Goal: Task Accomplishment & Management: Complete application form

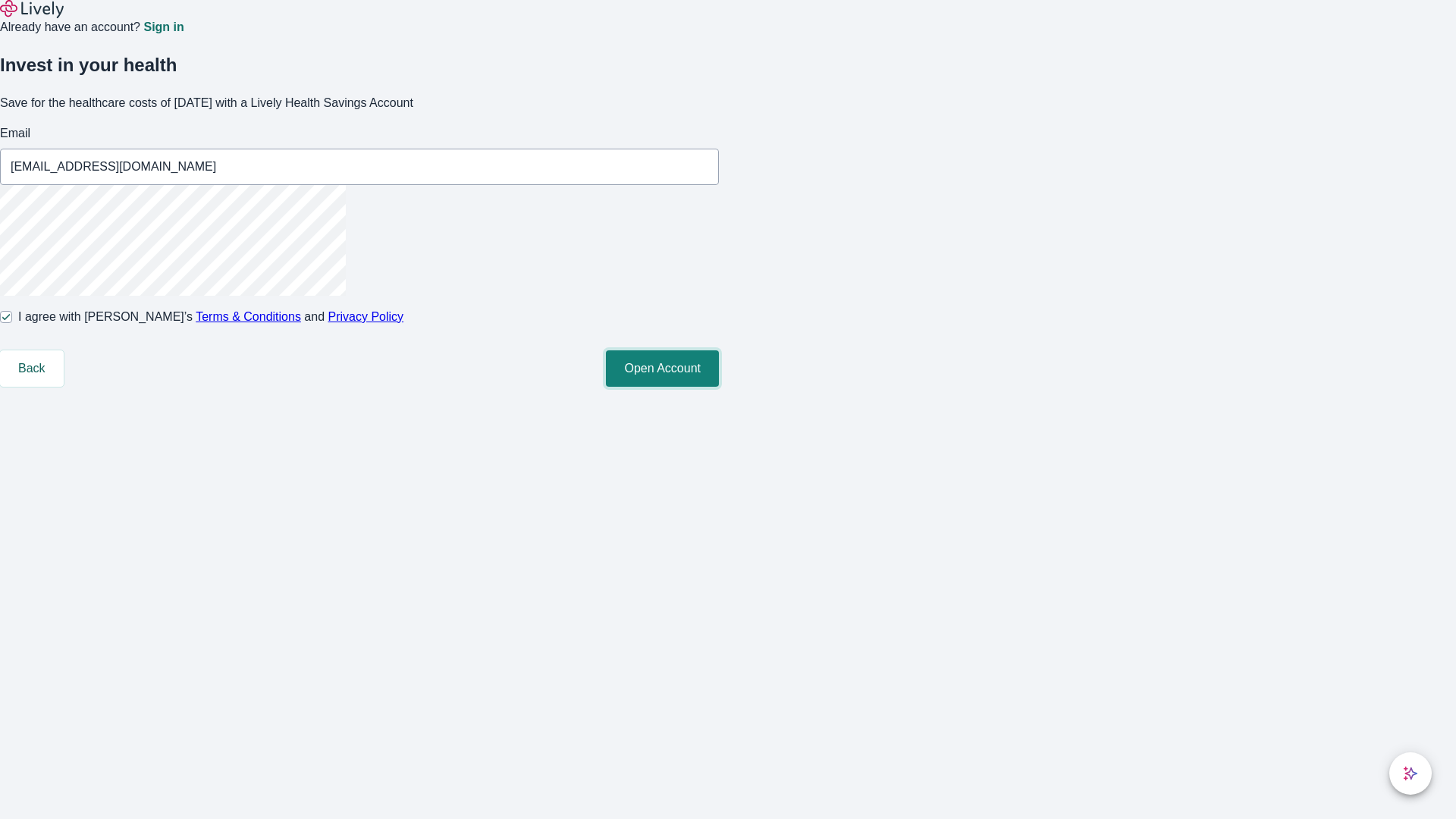
click at [719, 387] on button "Open Account" at bounding box center [663, 368] width 113 height 36
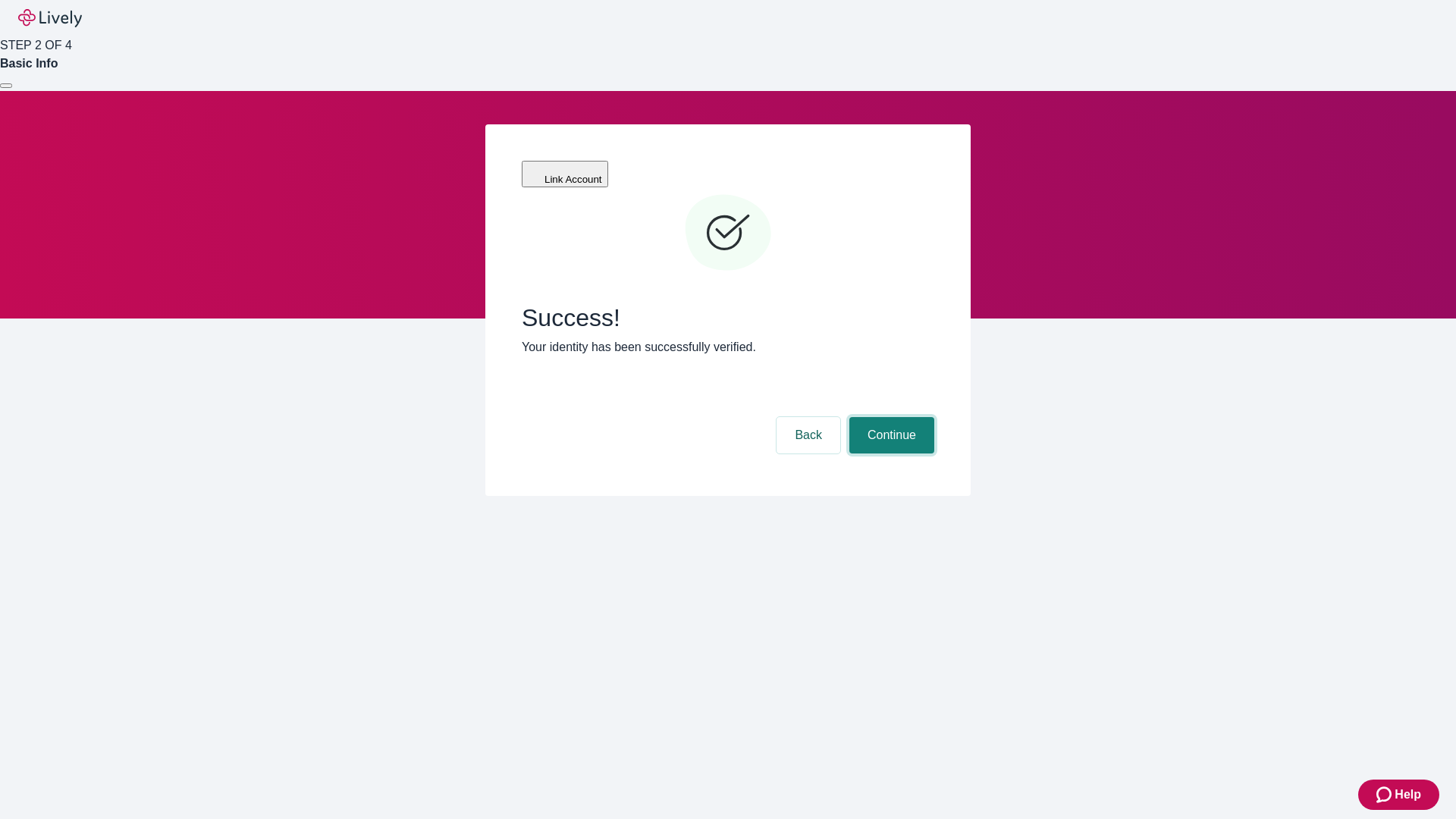
click at [890, 418] on button "Continue" at bounding box center [892, 435] width 85 height 36
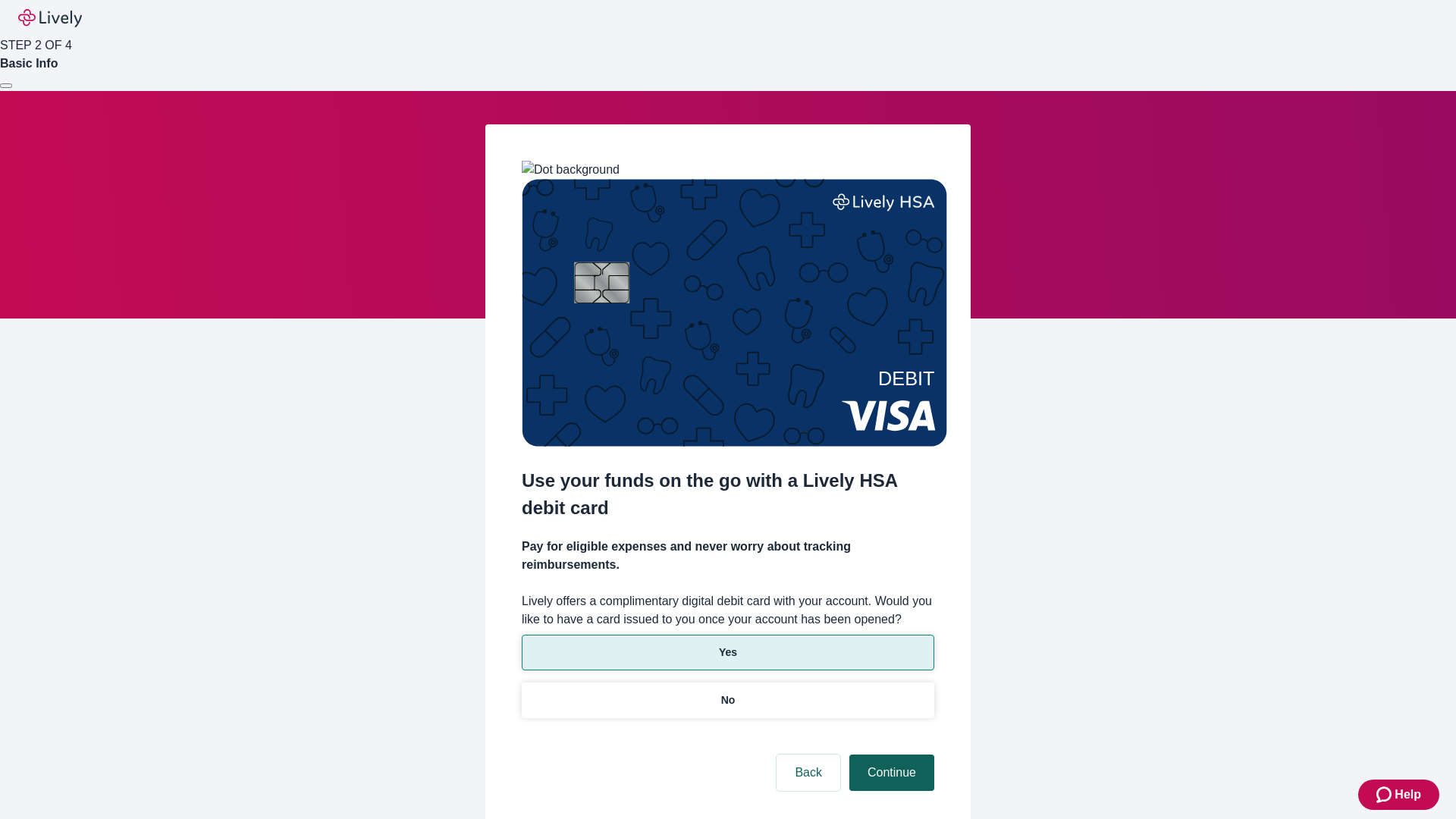
click at [727, 645] on p "Yes" at bounding box center [728, 653] width 18 height 16
click at [890, 755] on button "Continue" at bounding box center [892, 773] width 85 height 36
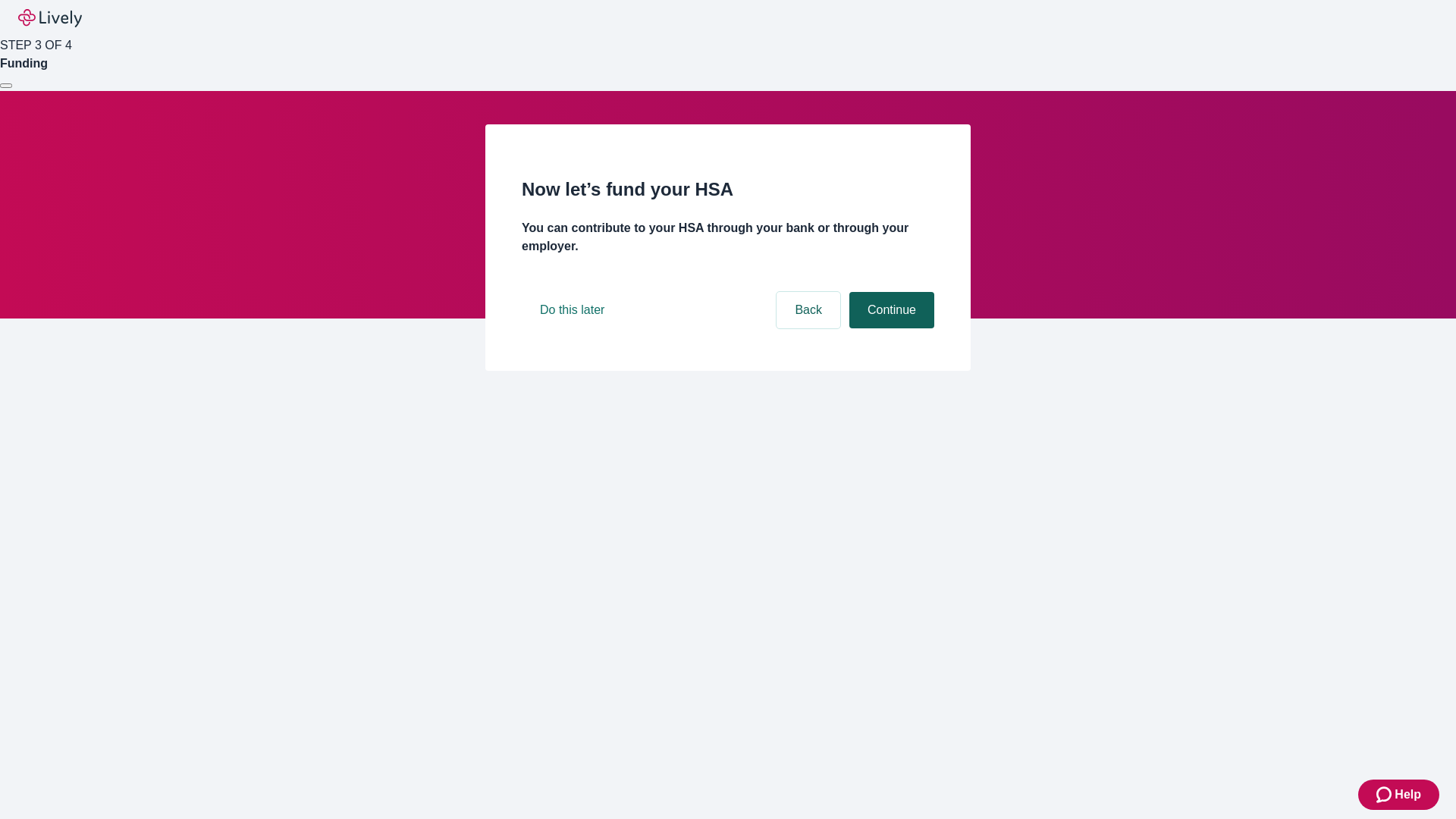
click at [890, 328] on button "Continue" at bounding box center [892, 310] width 85 height 36
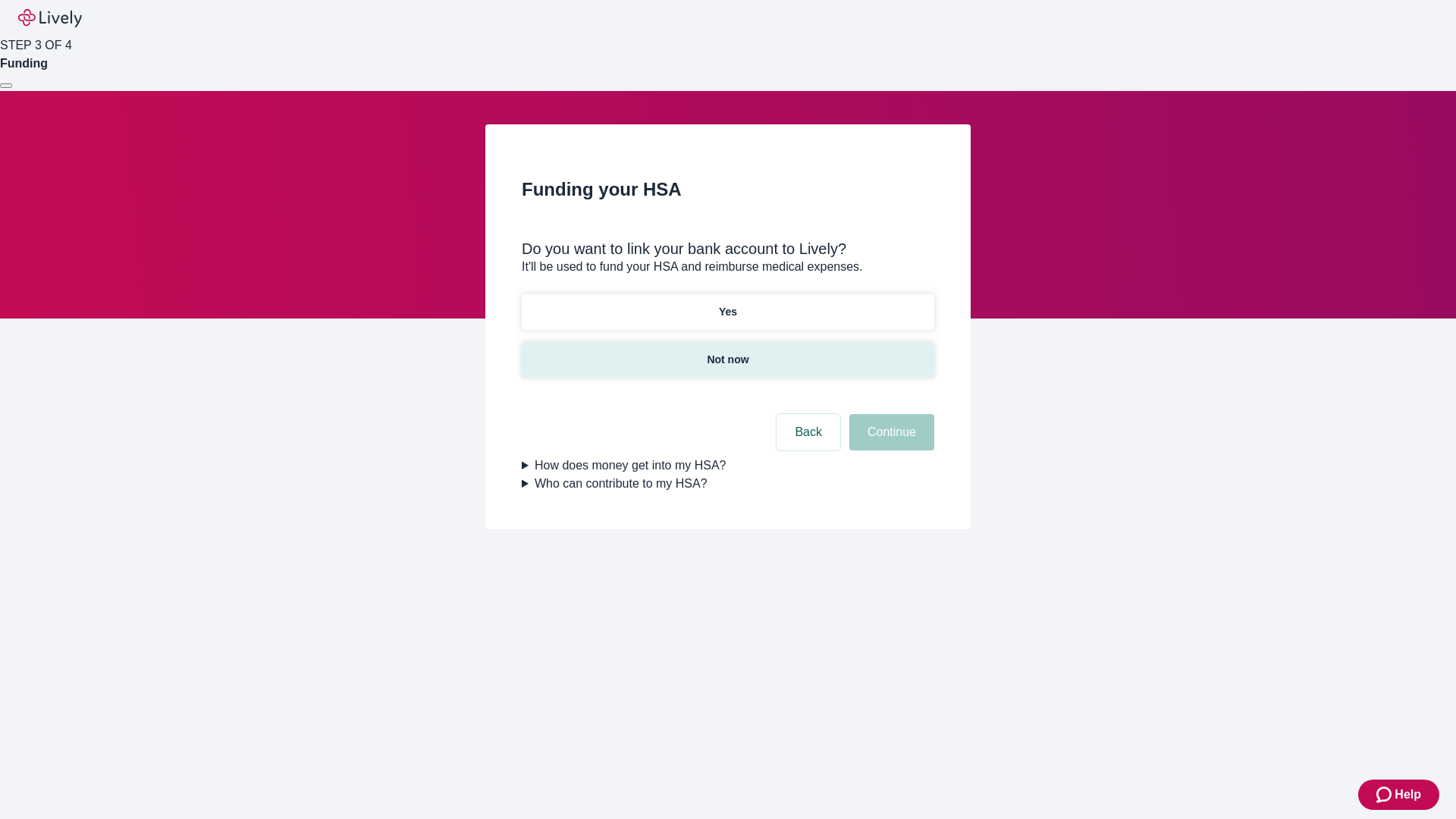
click at [727, 352] on p "Not now" at bounding box center [728, 360] width 42 height 16
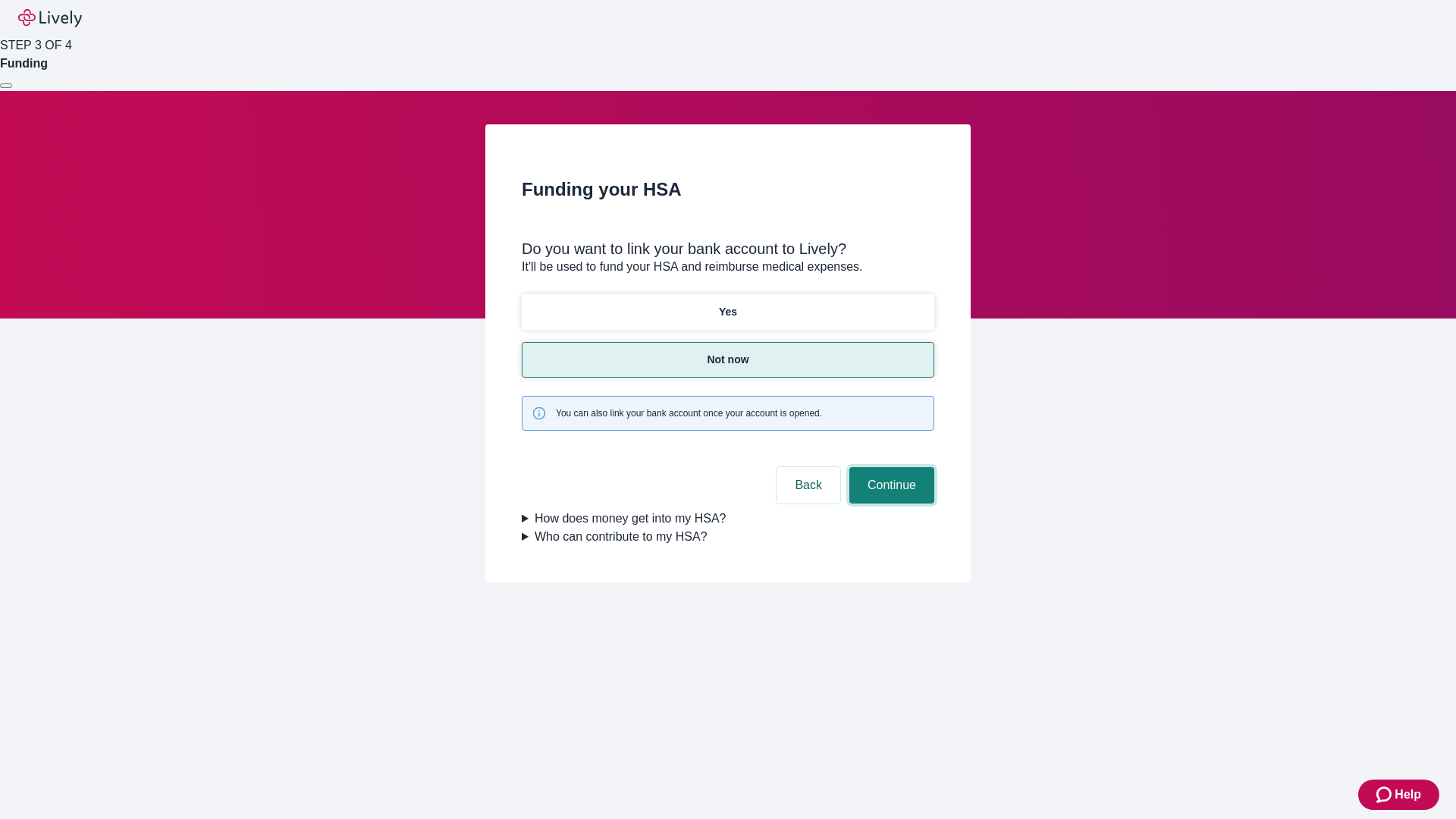
click at [890, 468] on button "Continue" at bounding box center [892, 485] width 85 height 36
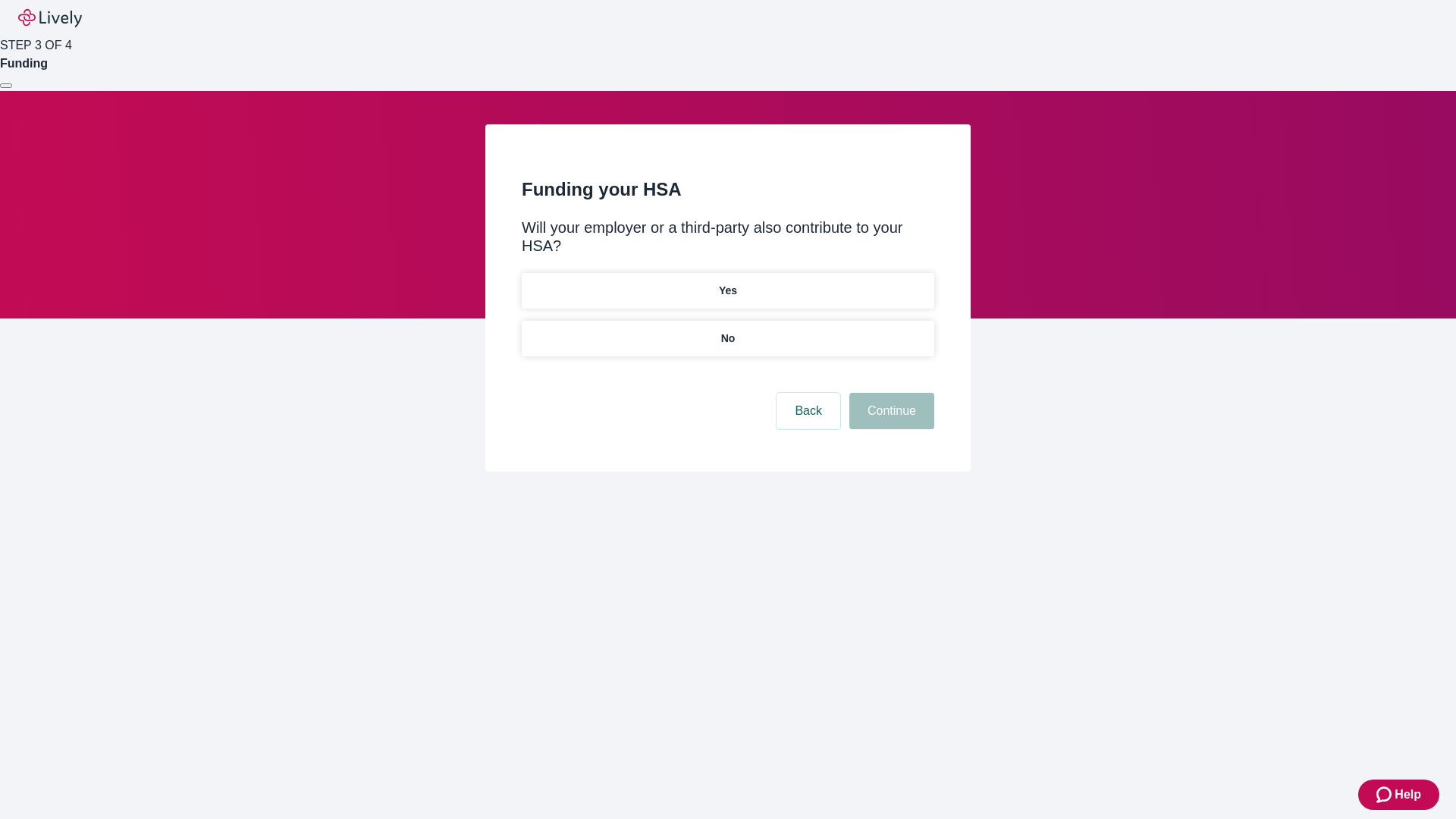
click at [727, 331] on p "No" at bounding box center [728, 338] width 15 height 16
click at [890, 393] on button "Continue" at bounding box center [892, 411] width 85 height 36
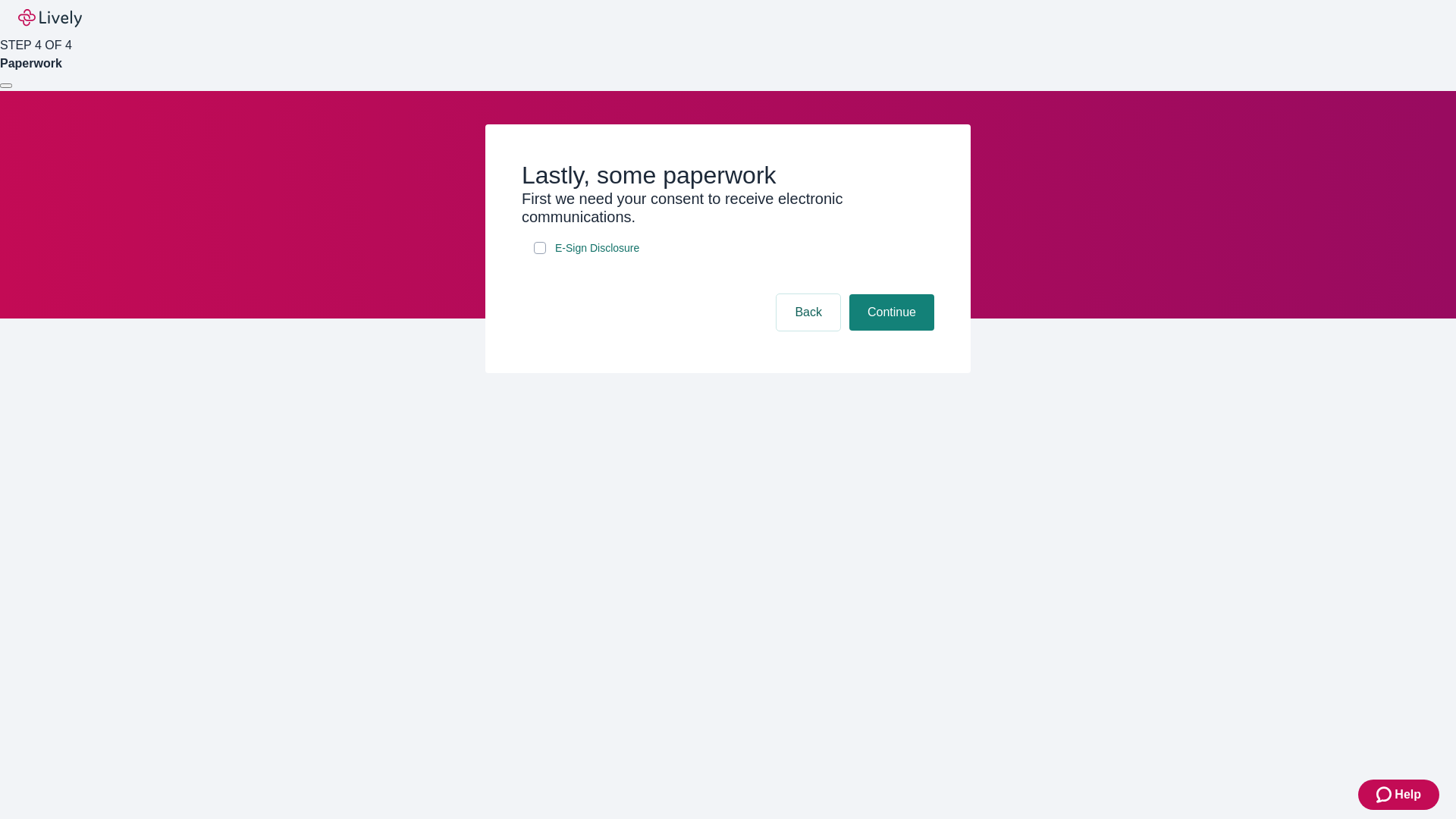
click at [540, 254] on input "E-Sign Disclosure" at bounding box center [540, 248] width 12 height 12
checkbox input "true"
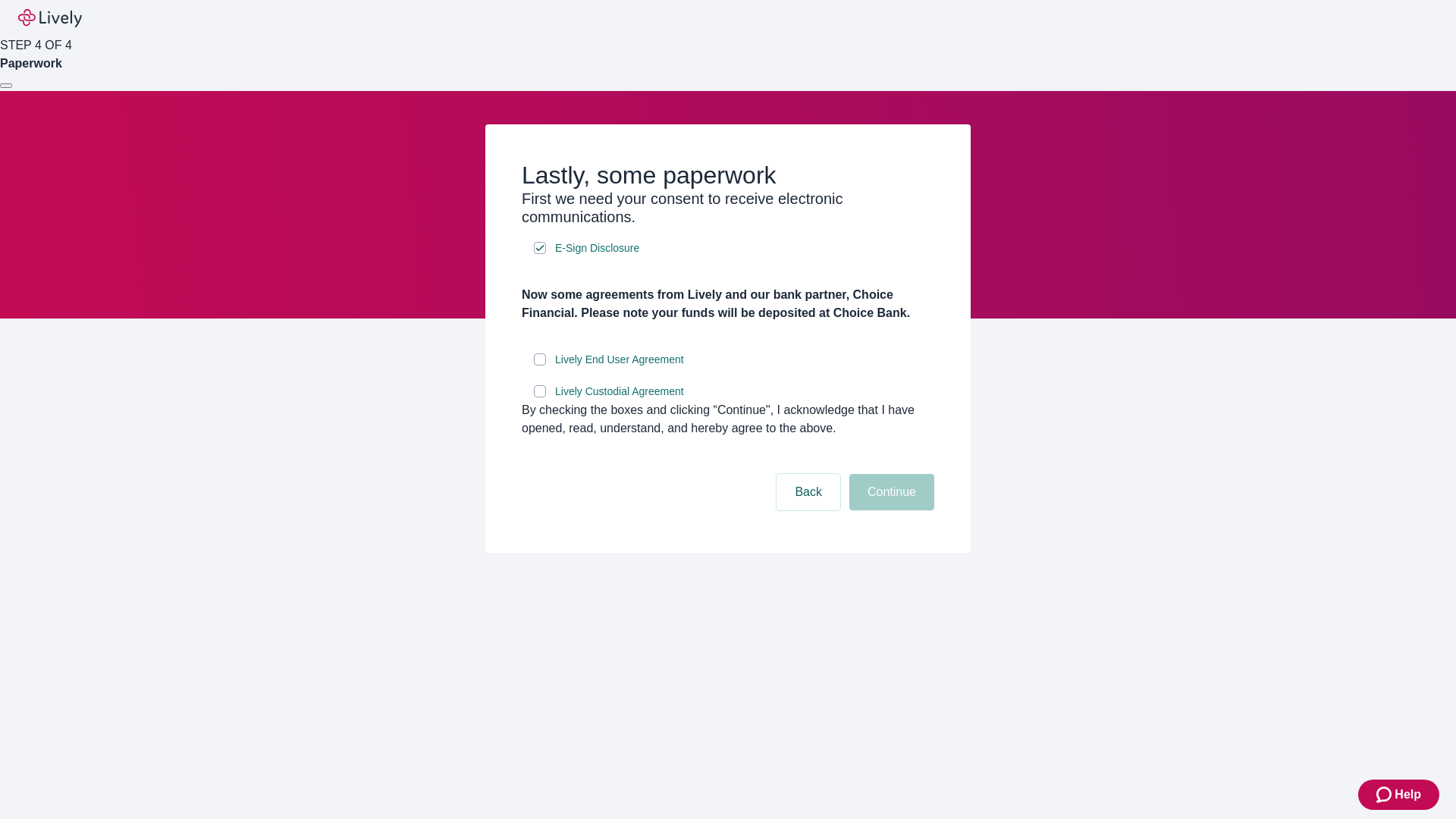
click at [540, 366] on input "Lively End User Agreement" at bounding box center [540, 360] width 12 height 12
checkbox input "true"
click at [540, 398] on input "Lively Custodial Agreement" at bounding box center [540, 391] width 12 height 12
checkbox input "true"
click at [890, 511] on button "Continue" at bounding box center [892, 492] width 85 height 36
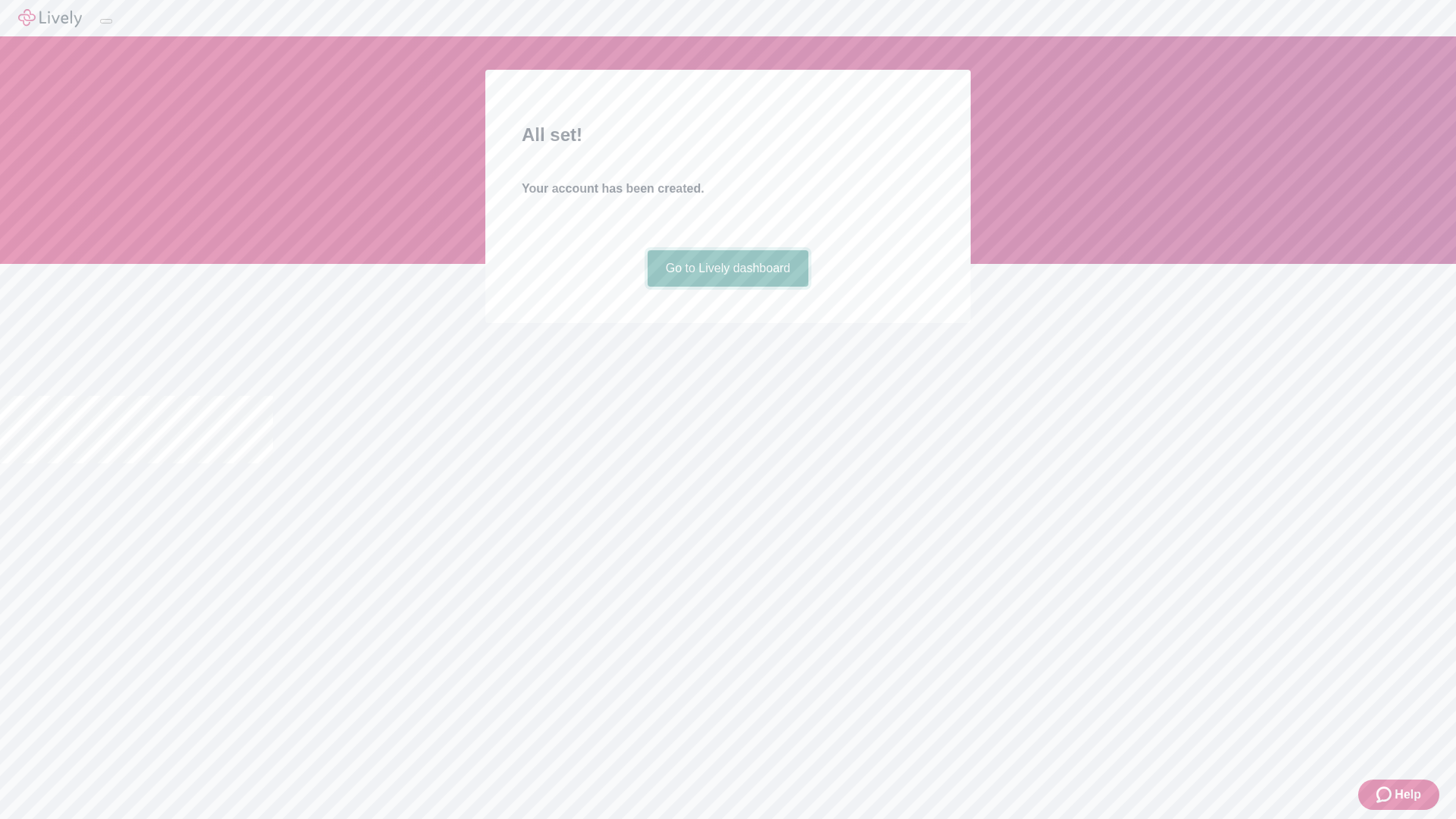
click at [727, 287] on link "Go to Lively dashboard" at bounding box center [729, 268] width 162 height 36
